Goal: Information Seeking & Learning: Learn about a topic

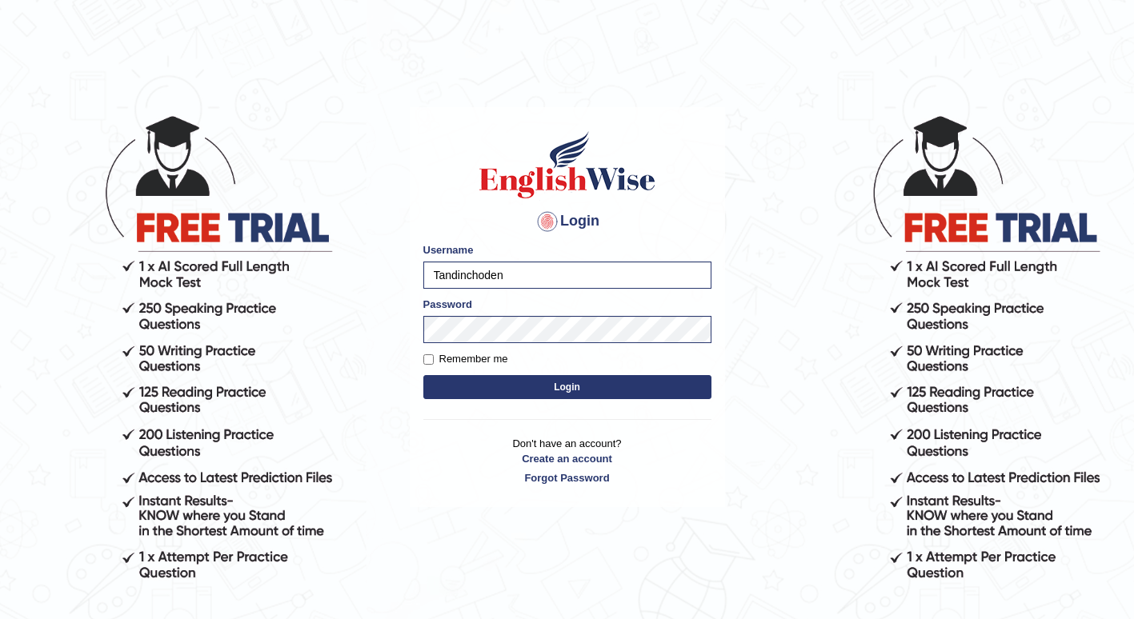
click at [502, 382] on button "Login" at bounding box center [567, 387] width 288 height 24
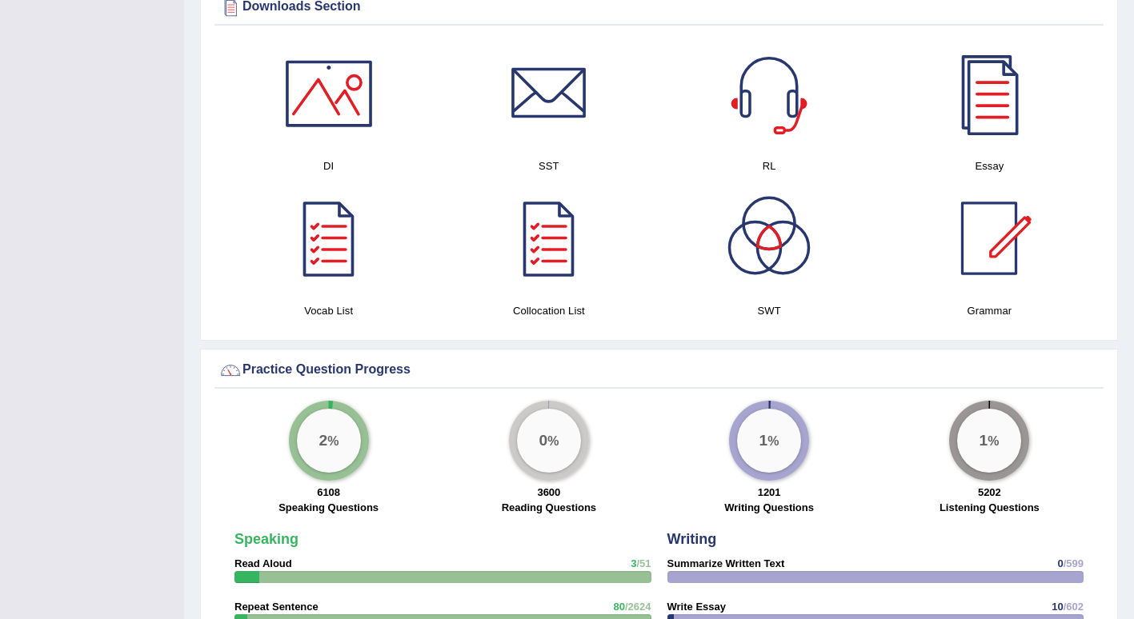
scroll to position [960, 0]
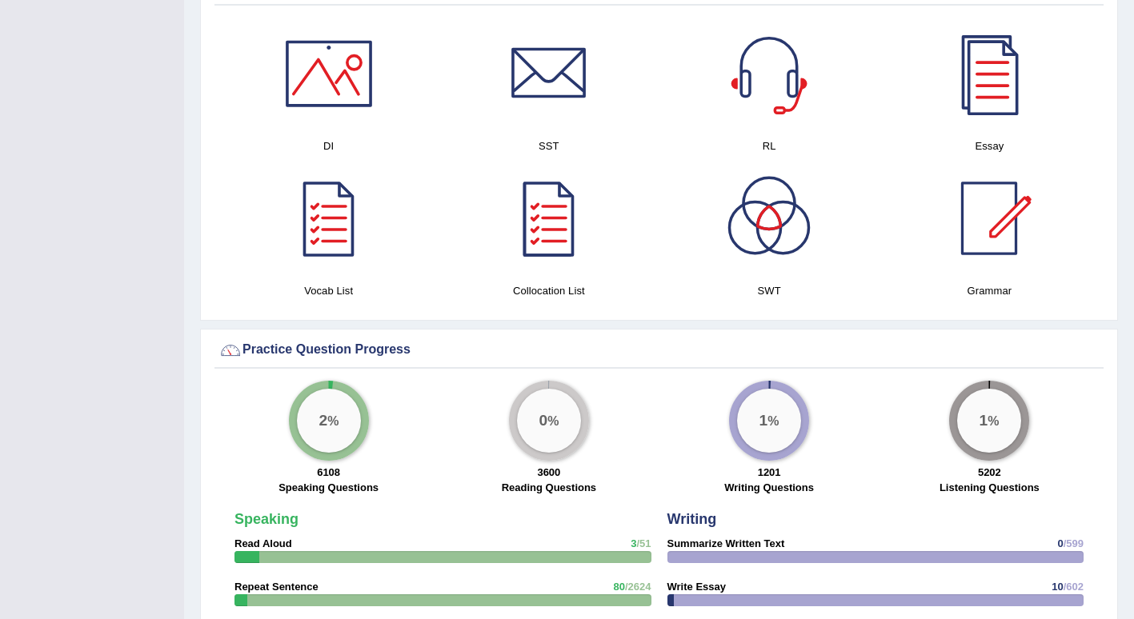
click at [987, 282] on h4 "Grammar" at bounding box center [989, 290] width 204 height 17
click at [991, 220] on div at bounding box center [989, 218] width 112 height 112
click at [318, 104] on div at bounding box center [329, 74] width 112 height 112
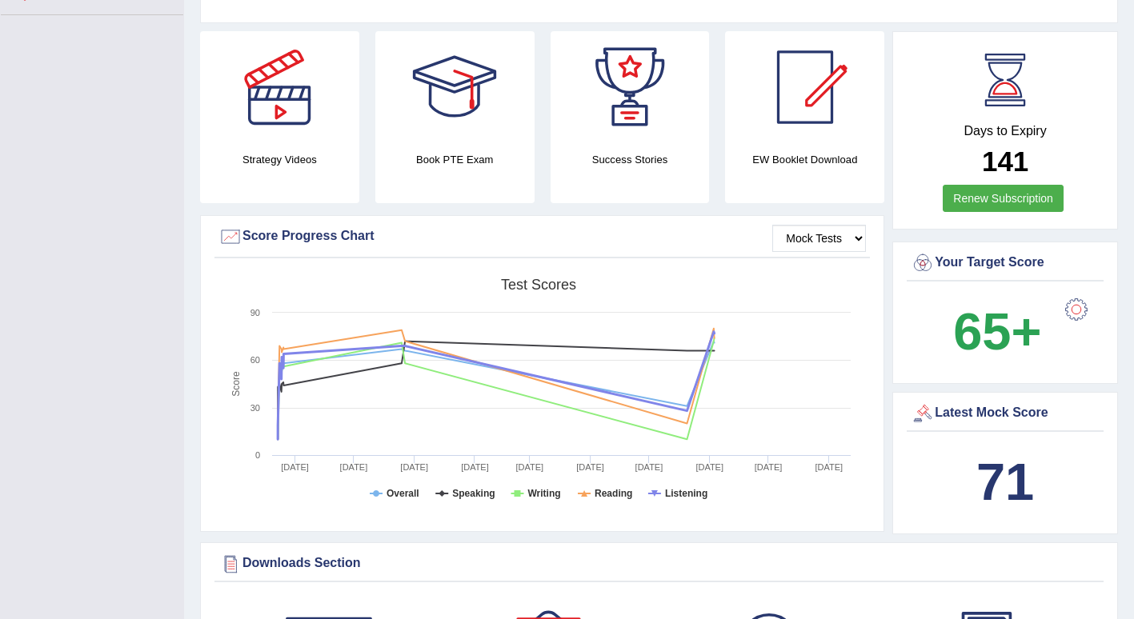
scroll to position [80, 0]
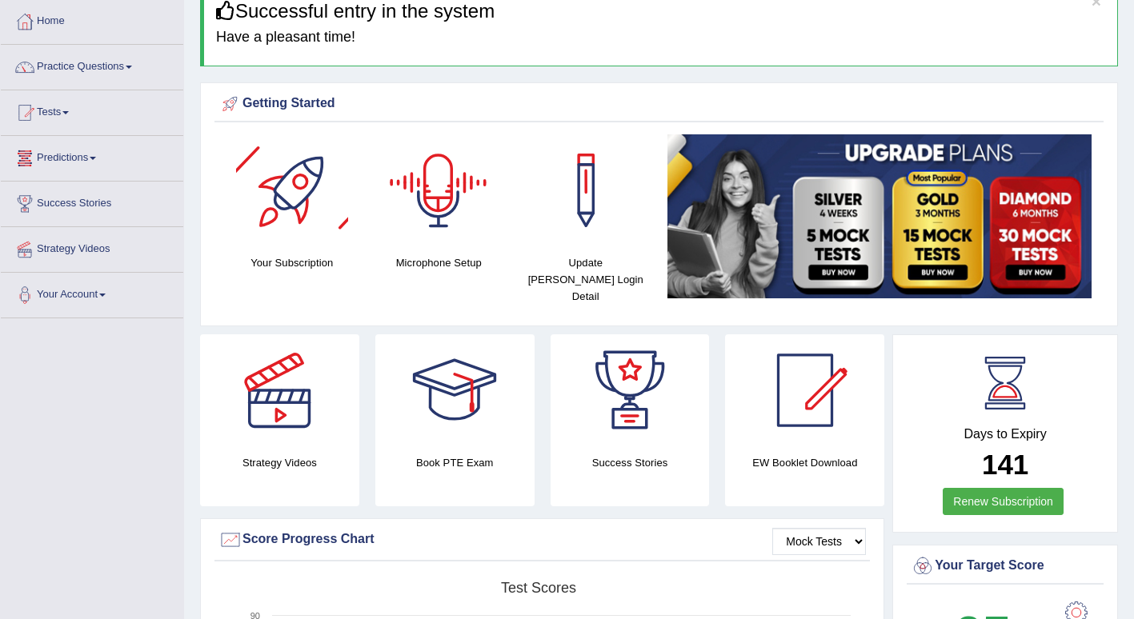
click at [103, 155] on link "Predictions" at bounding box center [92, 156] width 182 height 40
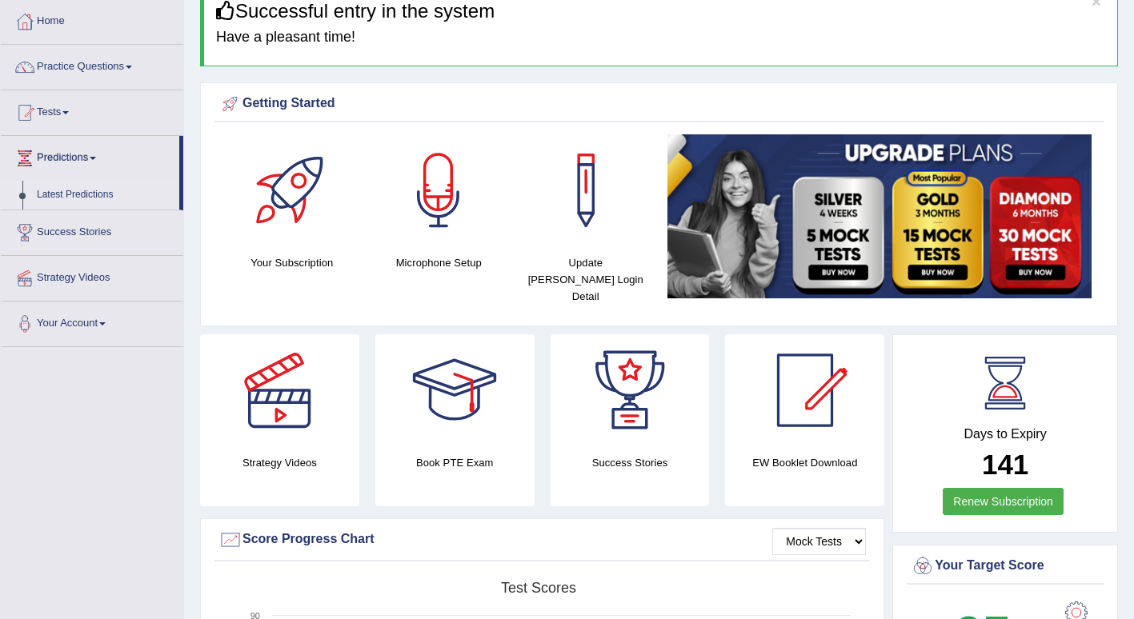
click at [96, 190] on link "Latest Predictions" at bounding box center [105, 195] width 150 height 29
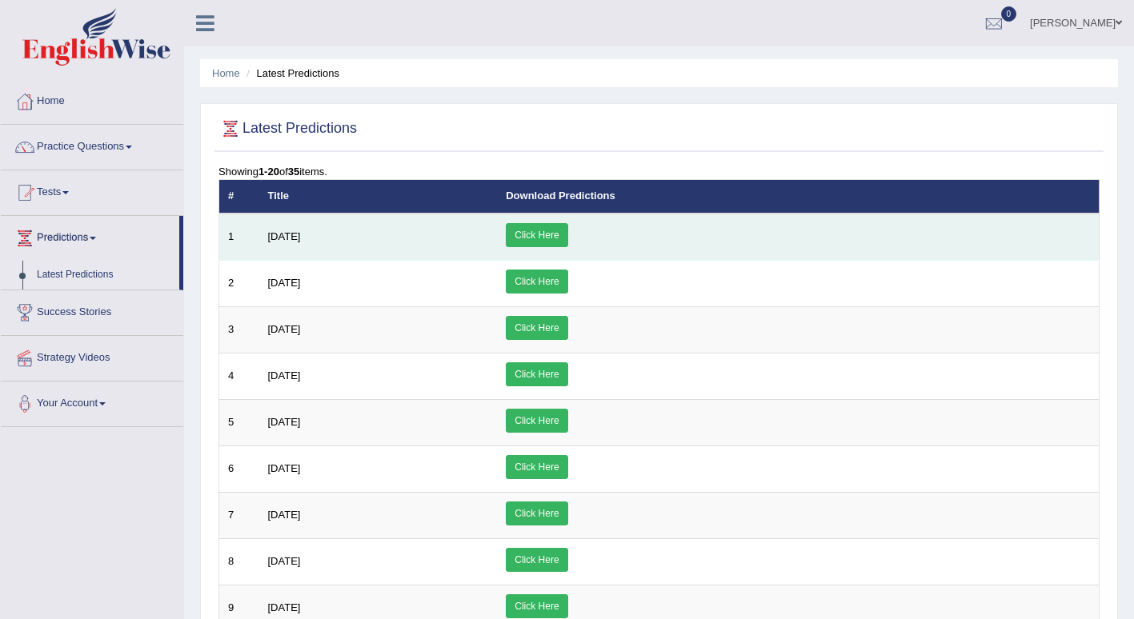
click at [567, 236] on link "Click Here" at bounding box center [537, 235] width 62 height 24
